Goal: Task Accomplishment & Management: Manage account settings

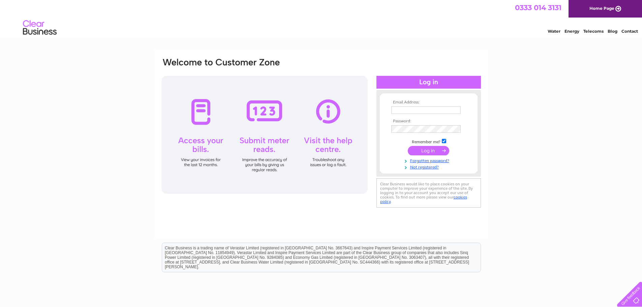
type input "philhardwick@shalengineers.com"
click at [433, 151] on input "submit" at bounding box center [428, 150] width 41 height 9
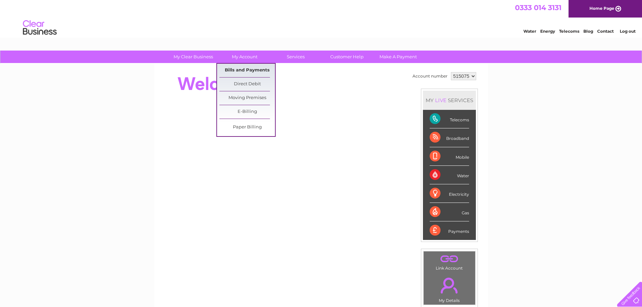
click at [249, 71] on link "Bills and Payments" at bounding box center [248, 70] width 56 height 13
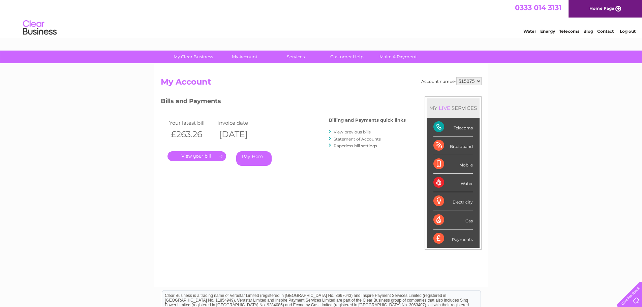
click at [216, 156] on link "." at bounding box center [197, 156] width 59 height 10
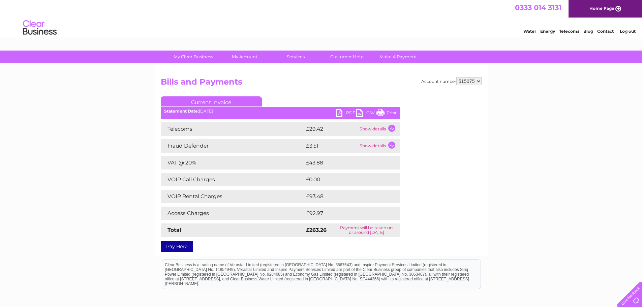
click at [339, 114] on link "PDF" at bounding box center [346, 114] width 20 height 10
